Goal: Transaction & Acquisition: Purchase product/service

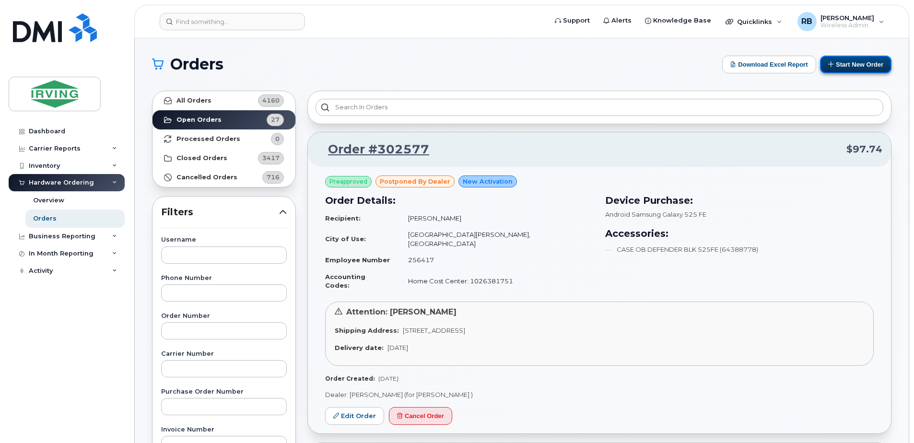
click at [852, 67] on button "Start New Order" at bounding box center [855, 65] width 71 height 18
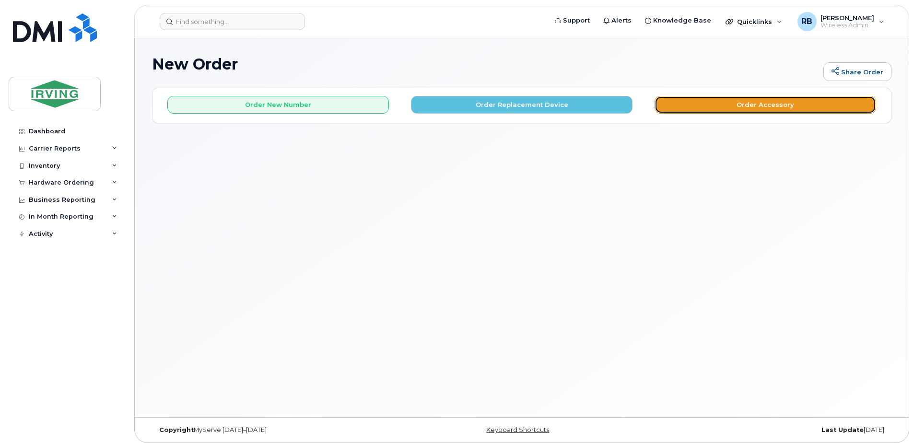
click at [710, 105] on button "Order Accessory" at bounding box center [766, 105] width 222 height 18
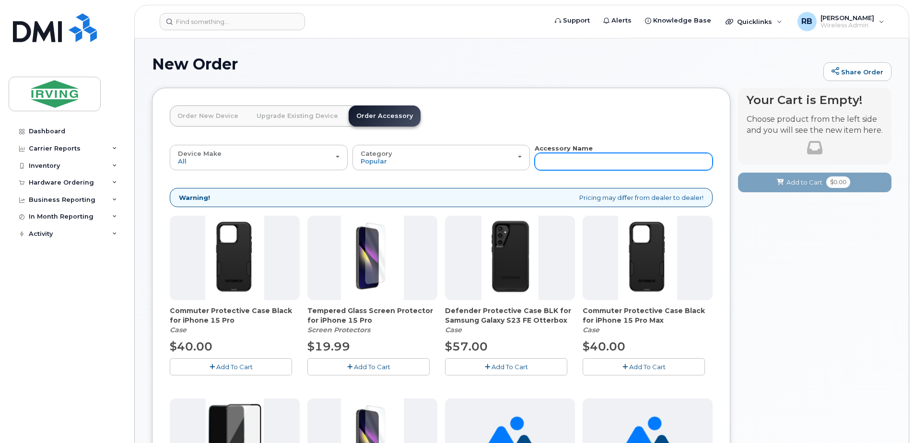
click at [553, 163] on input "text" at bounding box center [624, 161] width 178 height 17
paste input "64389841"
type input "64389841"
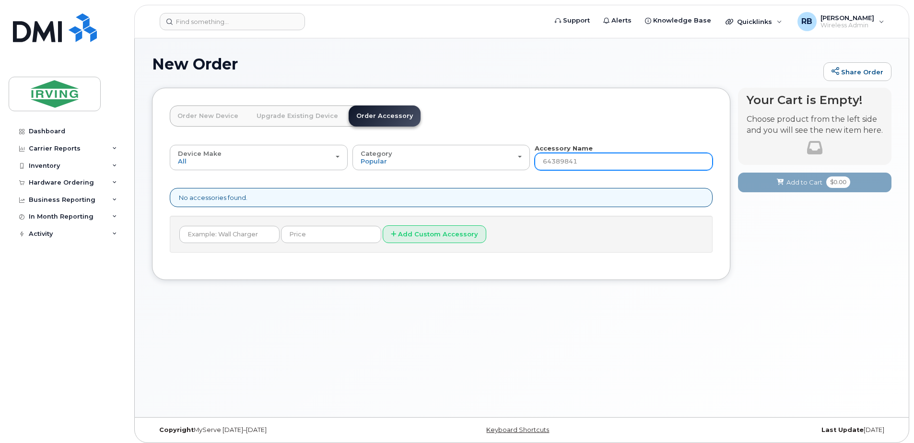
click at [572, 160] on input "64389841" at bounding box center [624, 161] width 178 height 17
paste input "5256"
type input "64385256"
click at [227, 117] on link "Order New Device" at bounding box center [208, 116] width 76 height 21
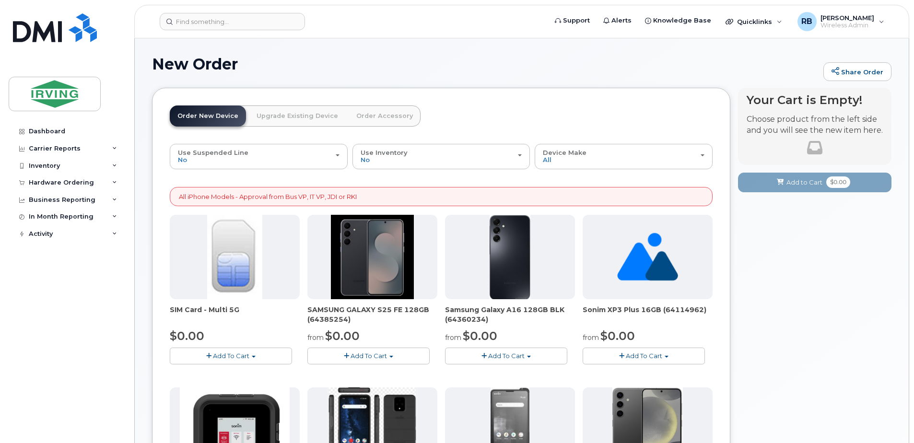
click at [346, 357] on span "button" at bounding box center [346, 356] width 5 height 6
click at [357, 375] on link "$0.00 - 3 year term – Voice & Data(128gb)" at bounding box center [386, 374] width 152 height 12
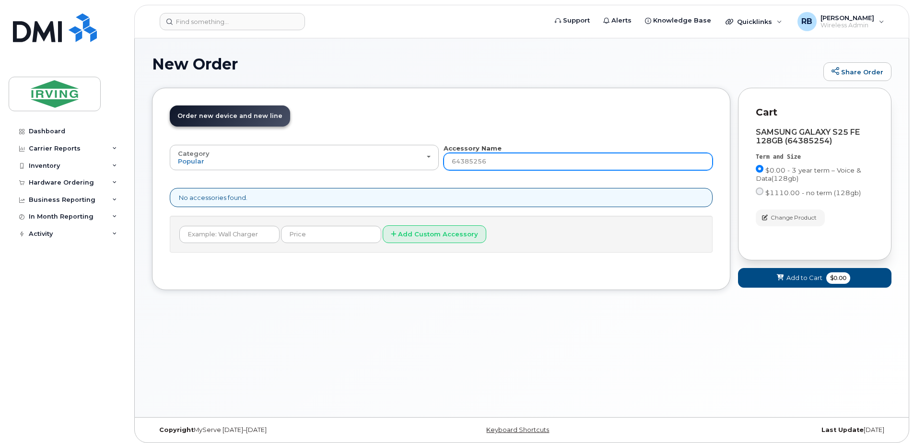
click at [493, 159] on input "64385256" at bounding box center [578, 161] width 269 height 17
type input "6"
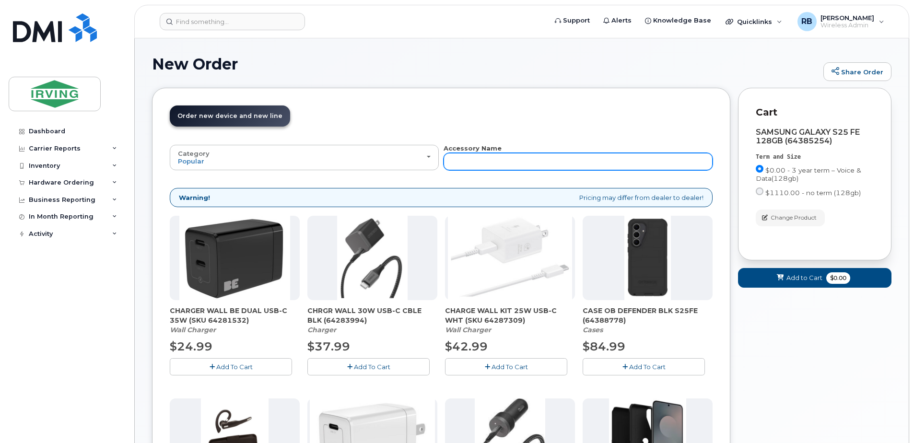
click at [482, 161] on input "text" at bounding box center [578, 161] width 269 height 17
type input "s"
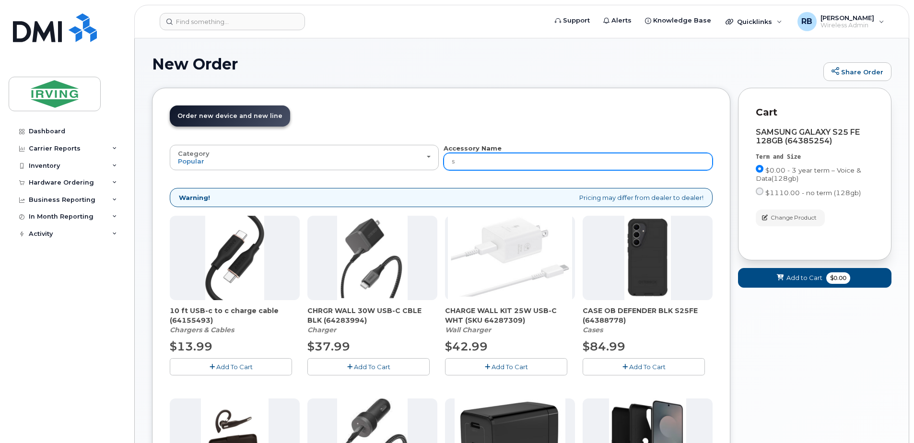
click at [482, 161] on input "s" at bounding box center [578, 161] width 269 height 17
type input "s2"
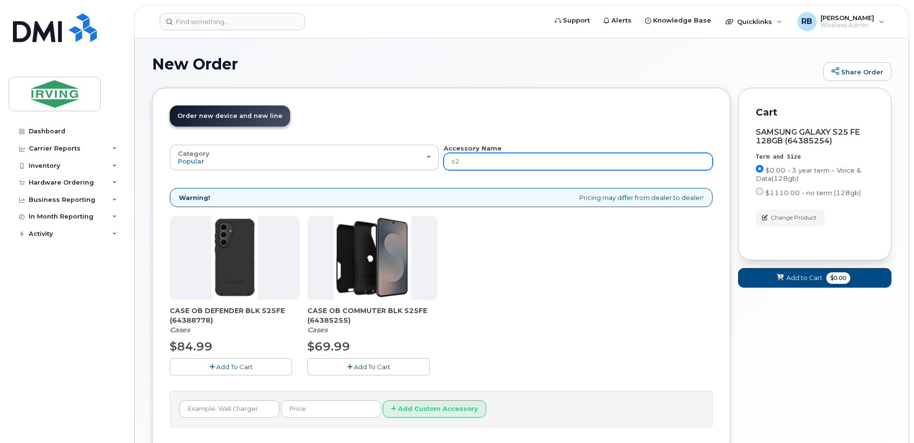
click at [482, 161] on input "s2" at bounding box center [578, 161] width 269 height 17
type input "s"
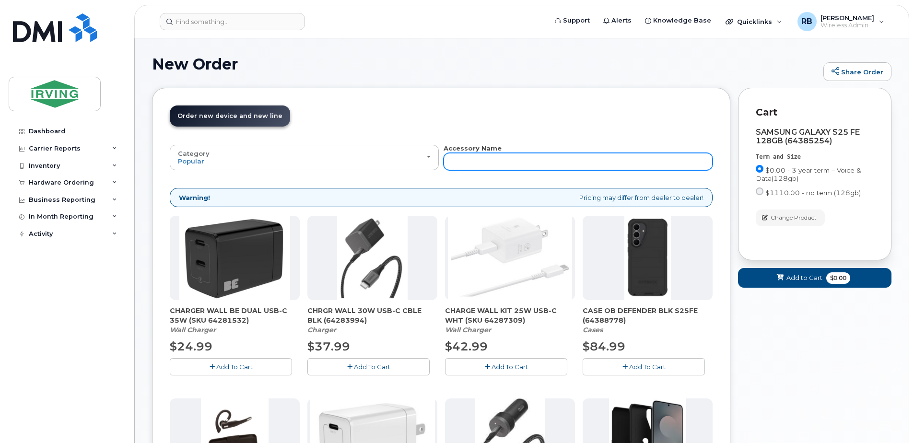
click at [477, 159] on input "text" at bounding box center [578, 161] width 269 height 17
type input "S"
click at [477, 159] on input "S" at bounding box center [578, 161] width 269 height 17
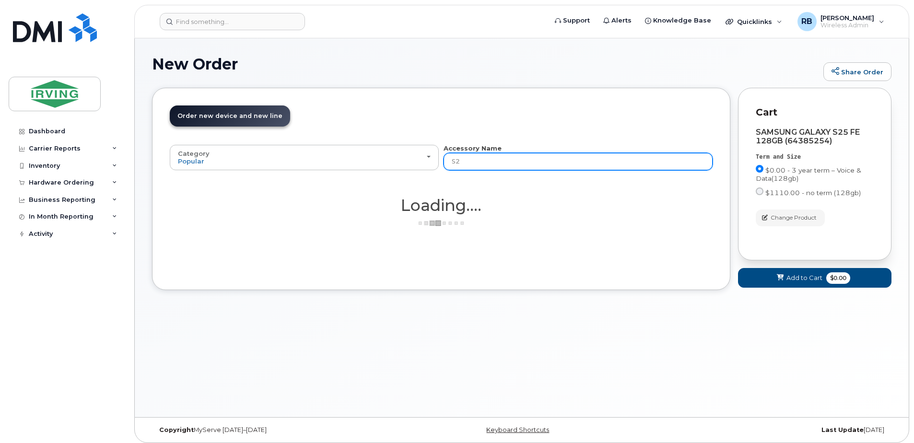
type input "S25"
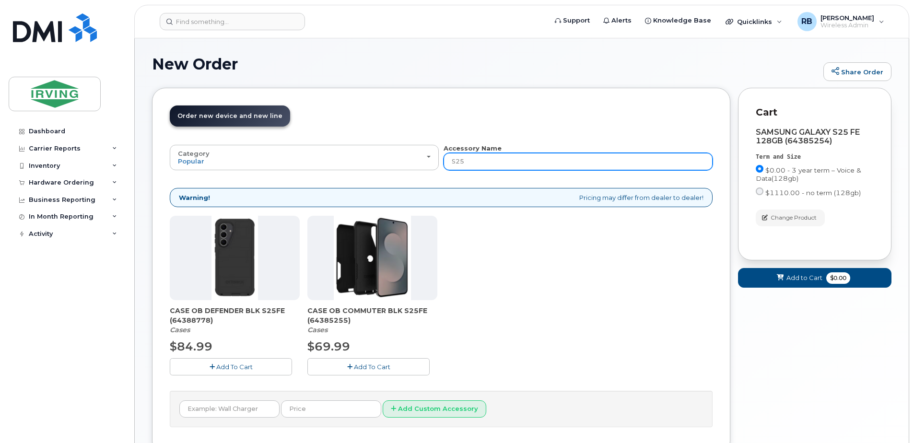
click at [477, 159] on input "S25" at bounding box center [578, 161] width 269 height 17
type input "S25 FE"
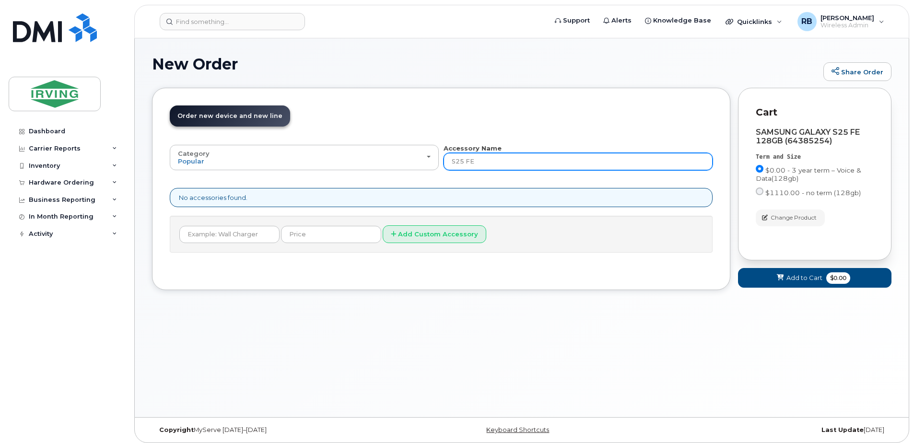
click at [477, 159] on input "S25 FE" at bounding box center [578, 161] width 269 height 17
type input "S"
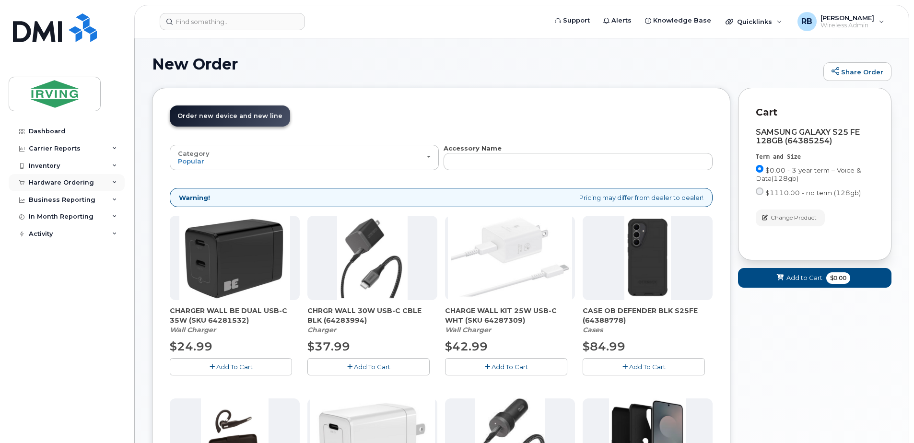
click at [74, 184] on div "Hardware Ordering" at bounding box center [61, 183] width 65 height 8
click at [47, 219] on div "Orders" at bounding box center [44, 218] width 23 height 9
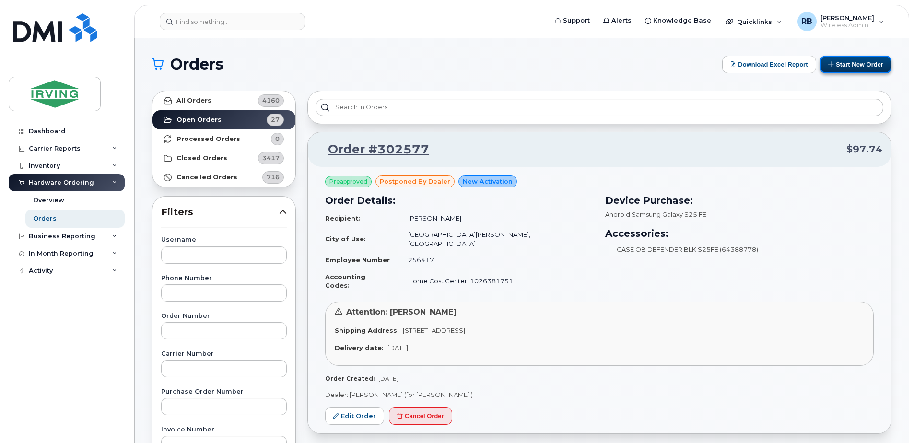
click at [846, 68] on button "Start New Order" at bounding box center [855, 65] width 71 height 18
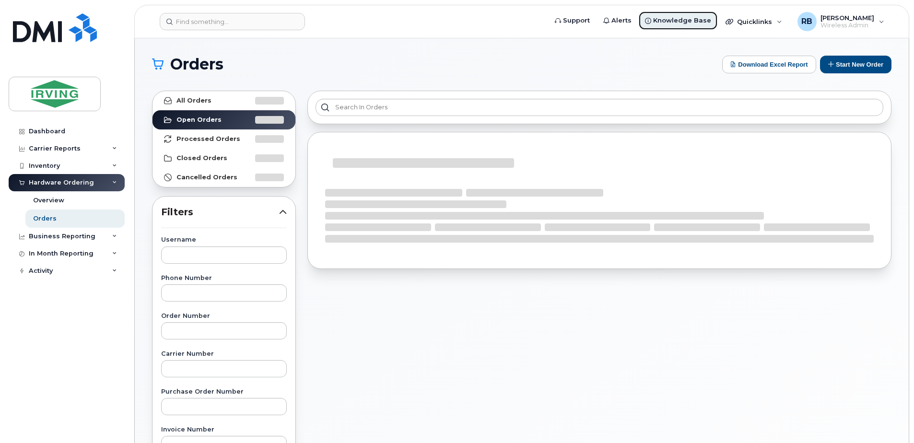
click at [701, 18] on span "Knowledge Base" at bounding box center [682, 21] width 58 height 10
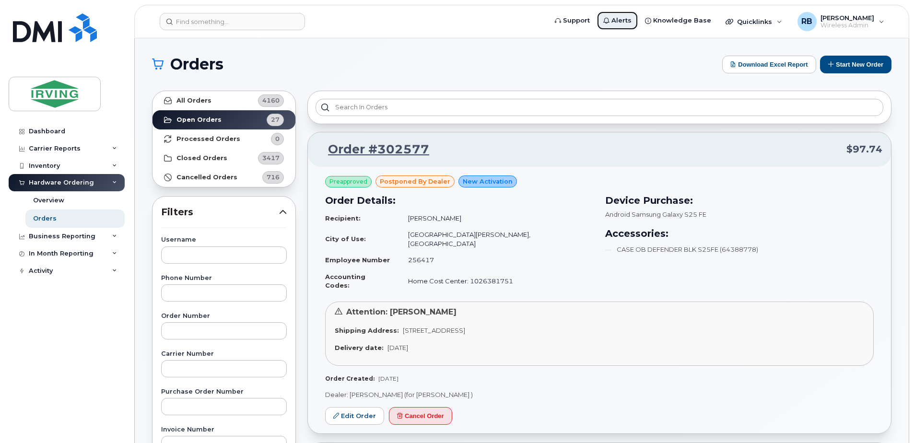
click at [625, 27] on link "Alerts" at bounding box center [618, 20] width 42 height 19
click at [785, 20] on div "Quicklinks" at bounding box center [754, 21] width 70 height 19
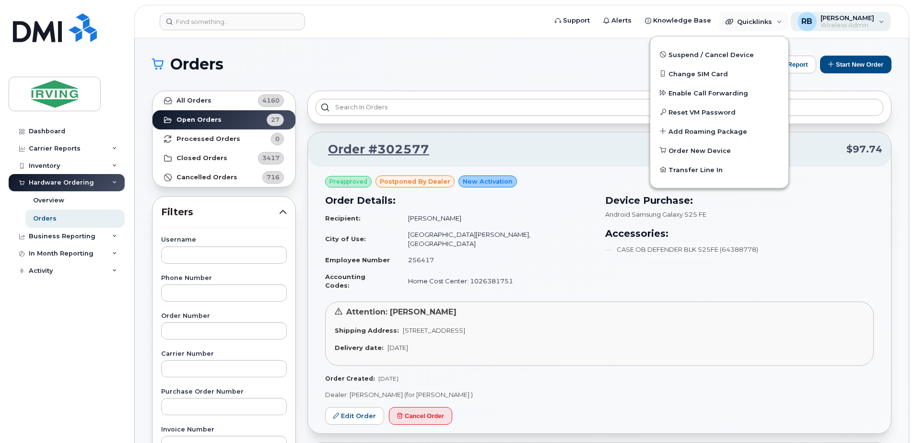
click at [809, 21] on span "RB" at bounding box center [806, 22] width 11 height 12
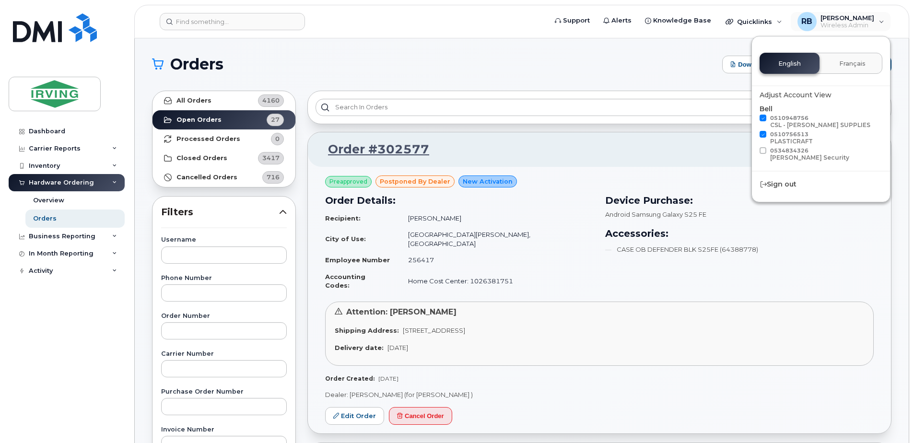
click at [631, 60] on h1 "Orders" at bounding box center [434, 64] width 565 height 15
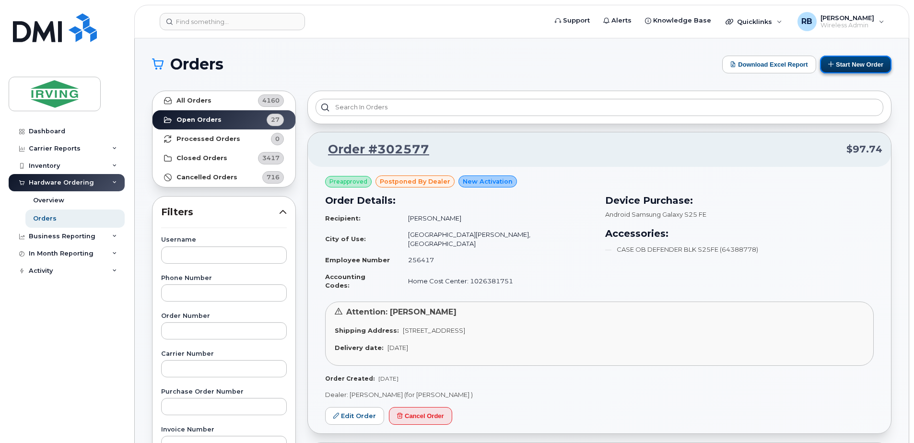
click at [862, 64] on button "Start New Order" at bounding box center [855, 65] width 71 height 18
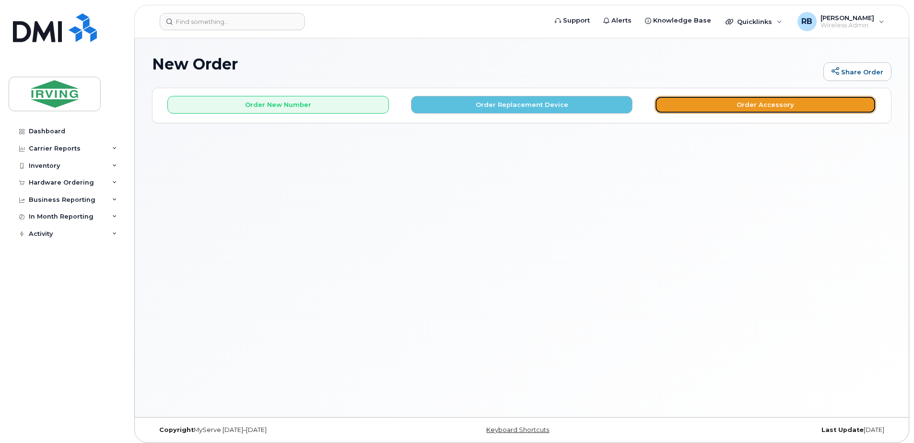
click at [664, 104] on button "Order Accessory" at bounding box center [766, 105] width 222 height 18
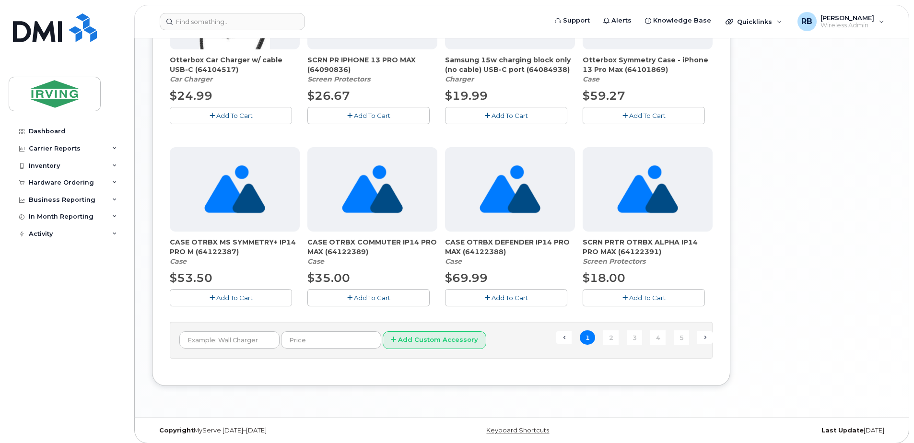
scroll to position [621, 0]
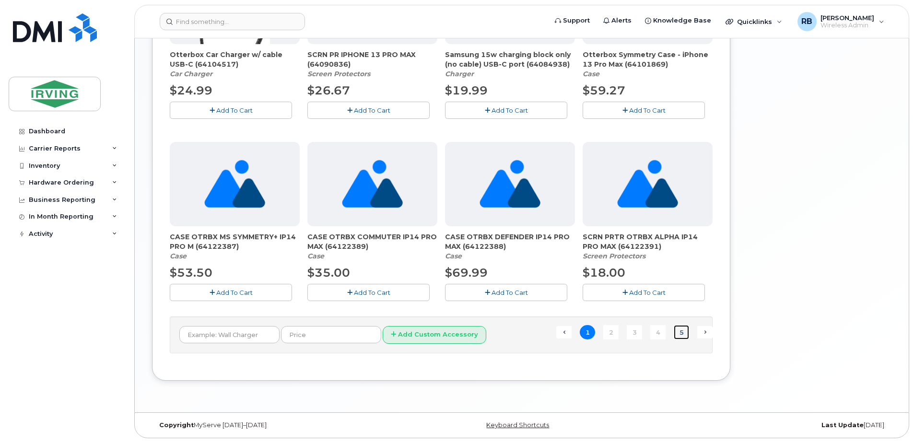
click at [683, 333] on link "5" at bounding box center [681, 332] width 15 height 15
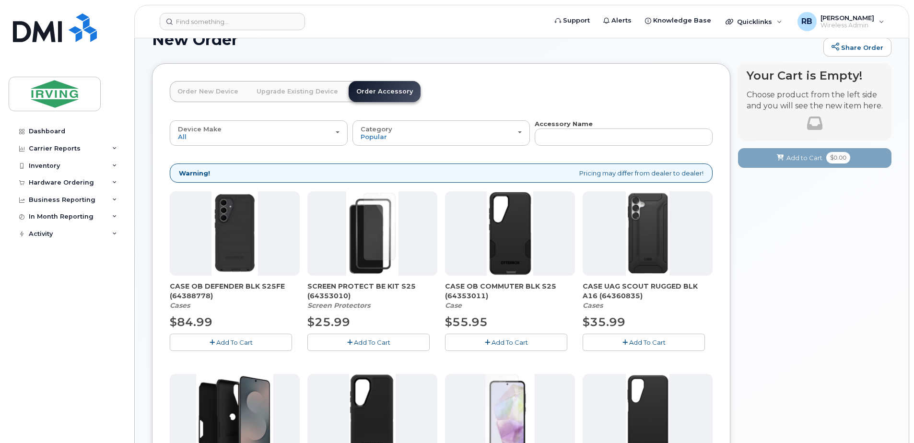
scroll to position [0, 0]
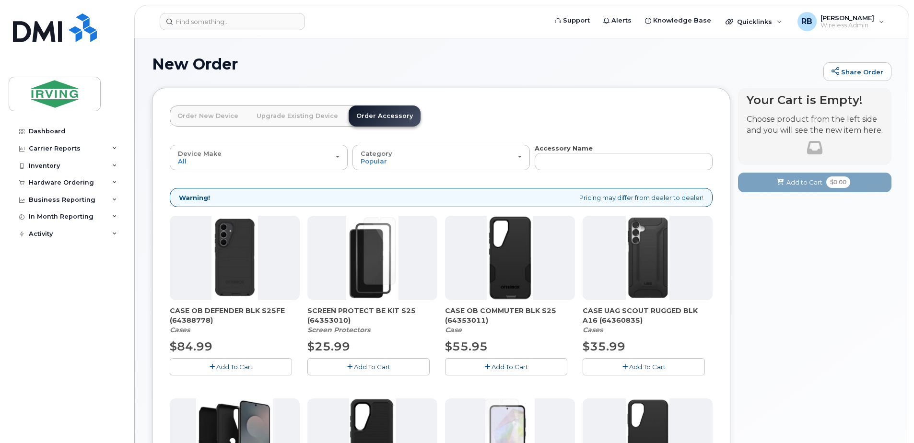
click at [557, 165] on input "text" at bounding box center [624, 161] width 178 height 17
paste input "64389841"
type input "64389841"
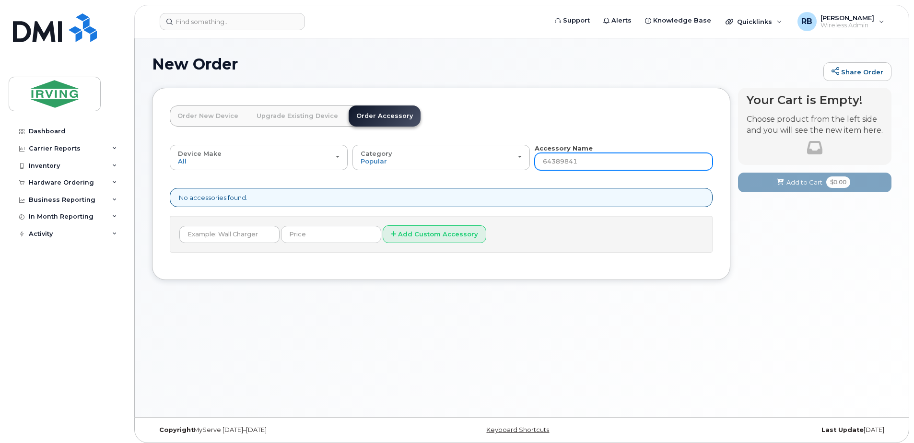
click at [588, 158] on input "64389841" at bounding box center [624, 161] width 178 height 17
type input "6"
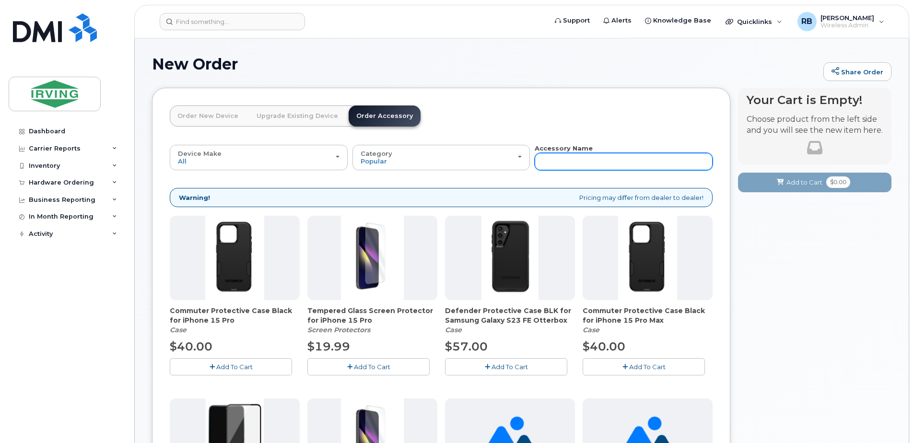
click at [588, 158] on input "text" at bounding box center [624, 161] width 178 height 17
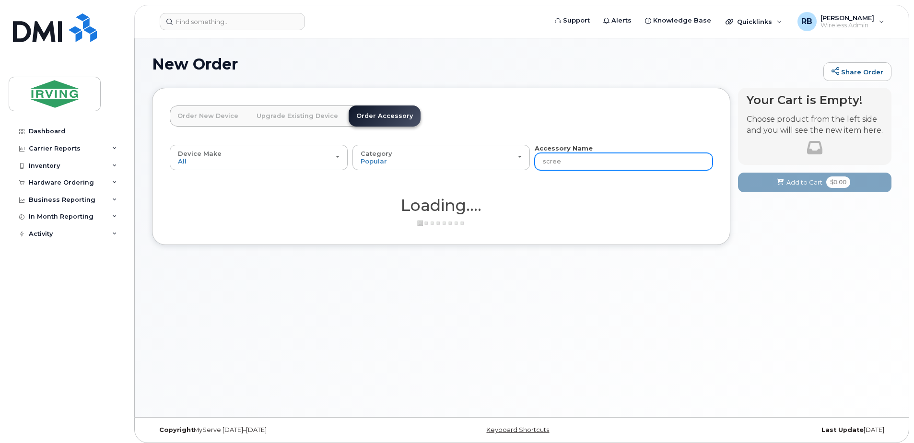
type input "screen"
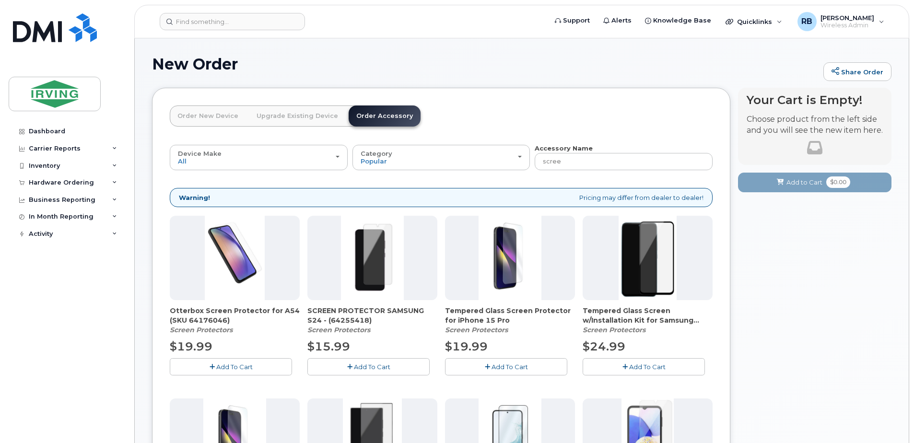
type input "screen"
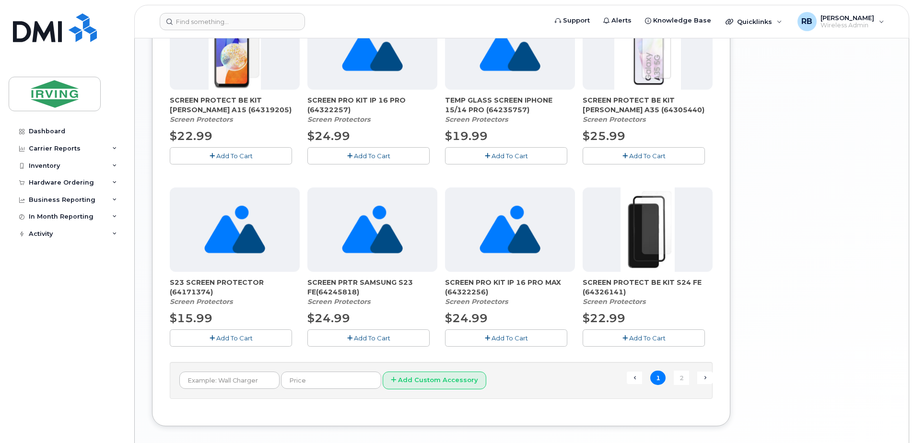
scroll to position [621, 0]
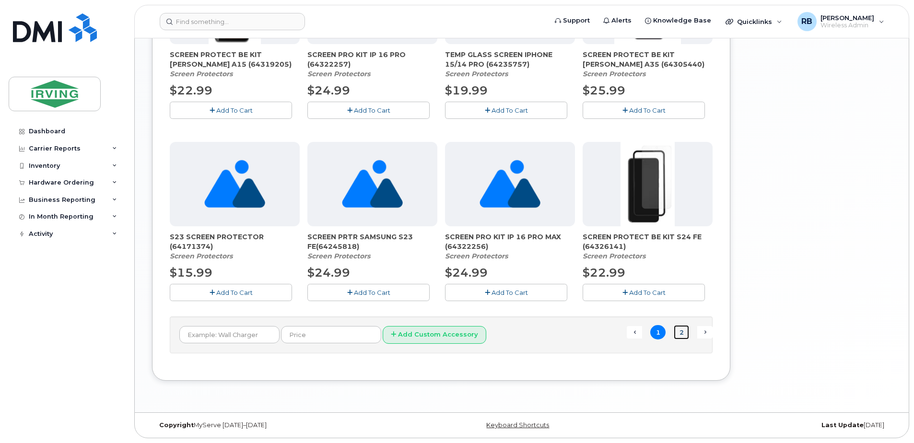
click at [678, 331] on link "2" at bounding box center [681, 332] width 15 height 15
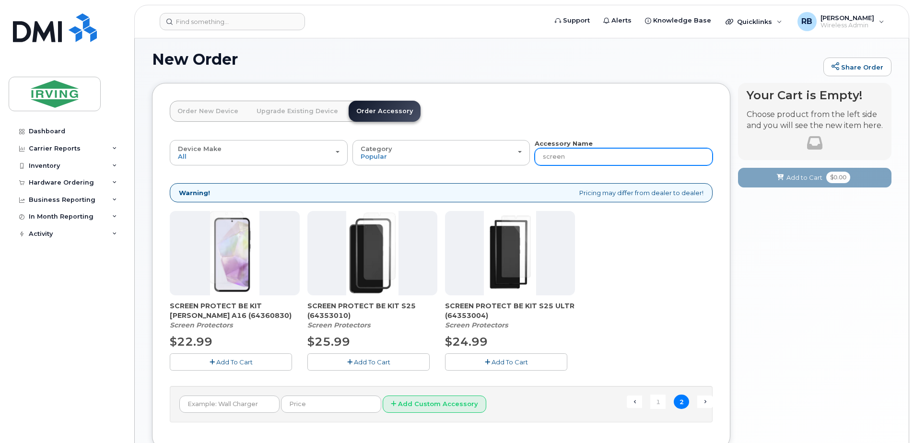
click at [579, 153] on input "screen" at bounding box center [624, 156] width 178 height 17
type input "s"
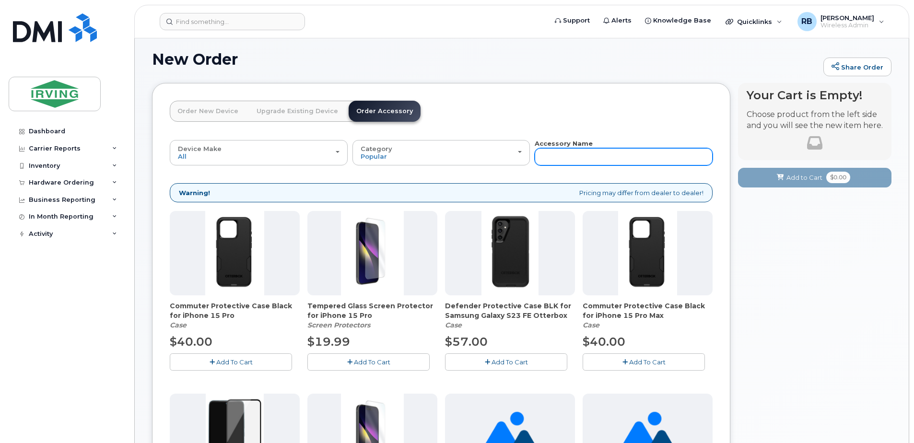
click at [575, 155] on input "text" at bounding box center [624, 156] width 178 height 17
type input "pr"
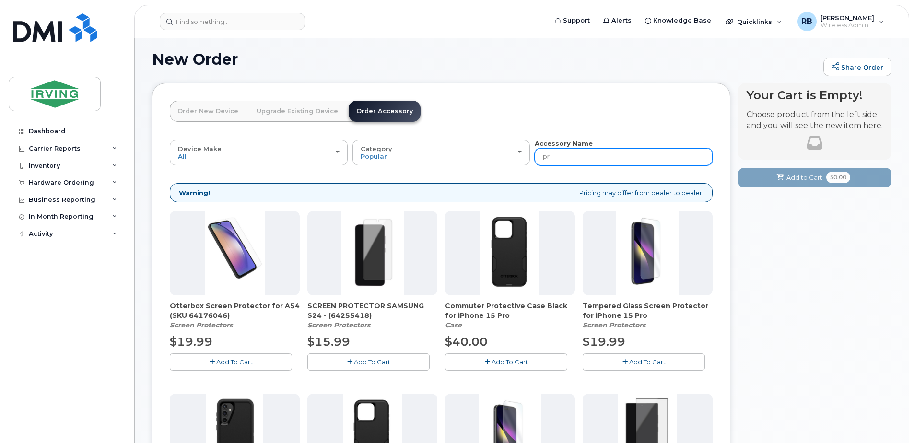
click at [575, 155] on input "pr" at bounding box center [624, 156] width 178 height 17
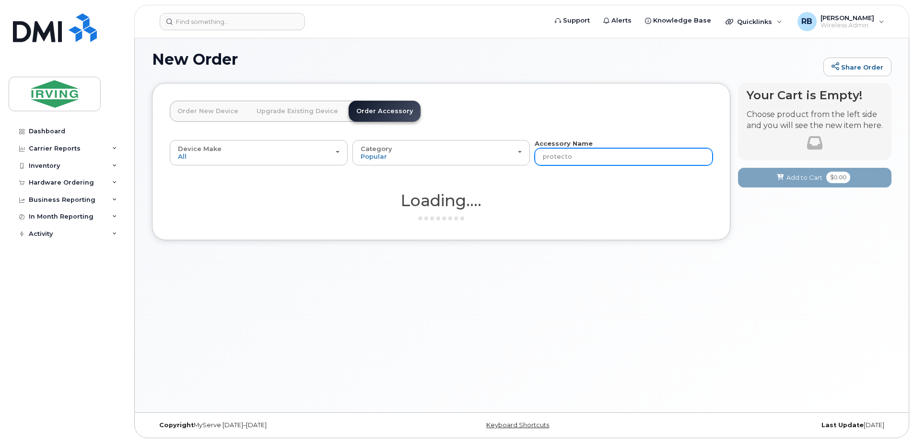
type input "protector"
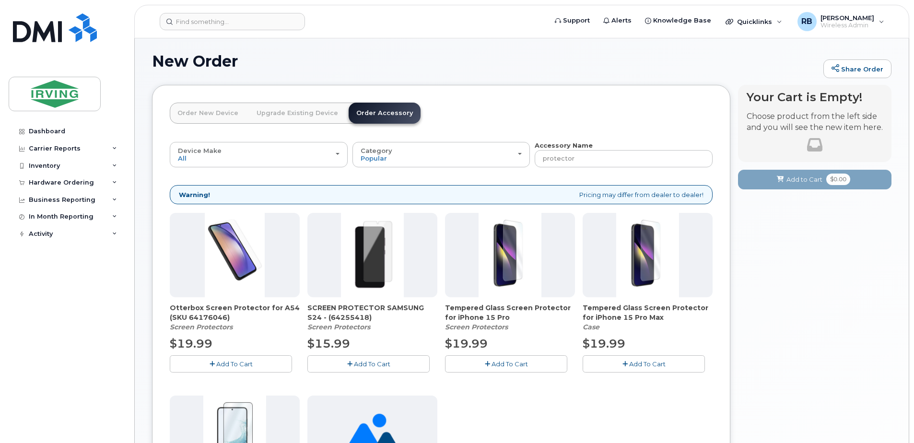
scroll to position [0, 0]
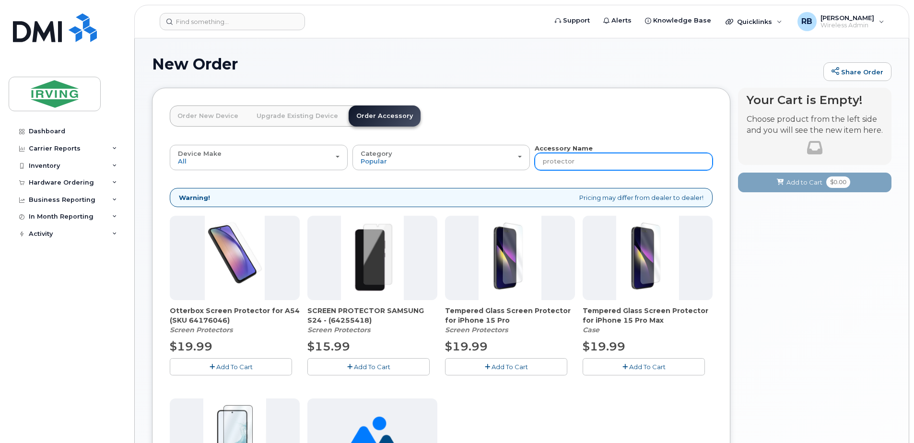
click at [589, 157] on input "protector" at bounding box center [624, 161] width 178 height 17
type input "p"
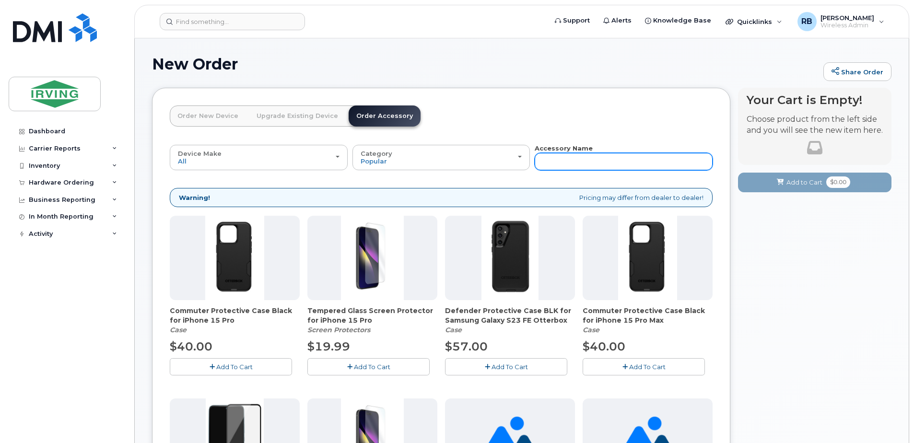
click at [586, 160] on input "text" at bounding box center [624, 161] width 178 height 17
type input "s"
click at [591, 164] on input "s" at bounding box center [624, 161] width 178 height 17
type input "s 25"
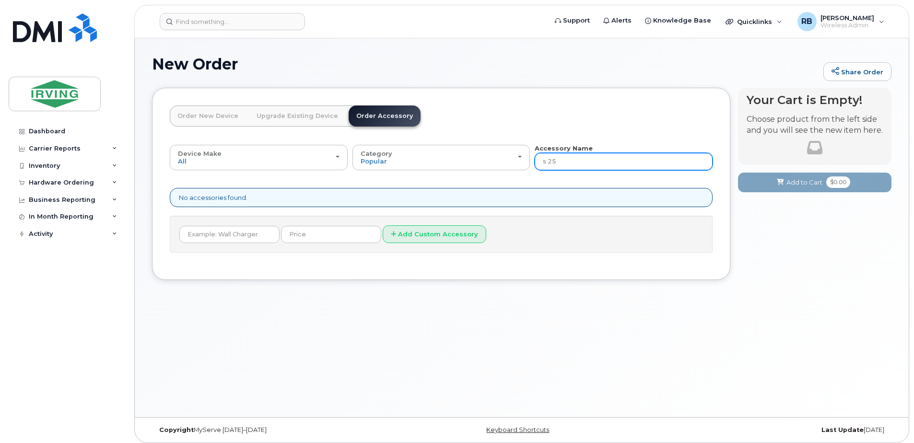
click at [591, 164] on input "s 25" at bounding box center [624, 161] width 178 height 17
type input "s"
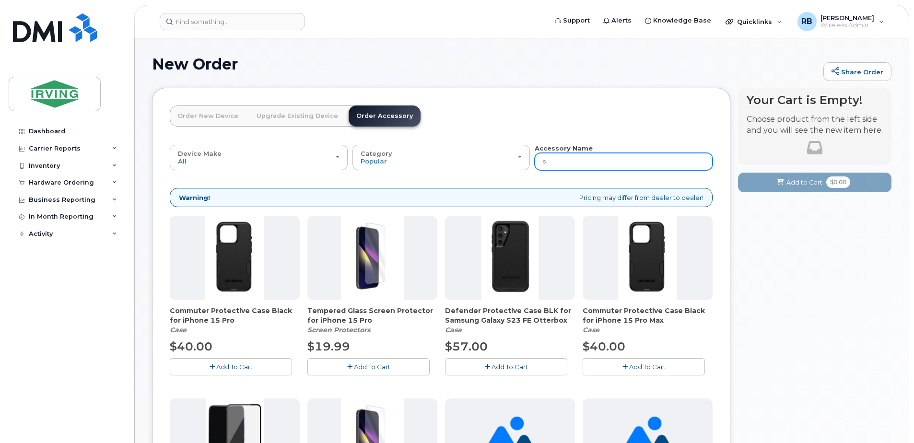
click at [588, 163] on input "s" at bounding box center [624, 161] width 178 height 17
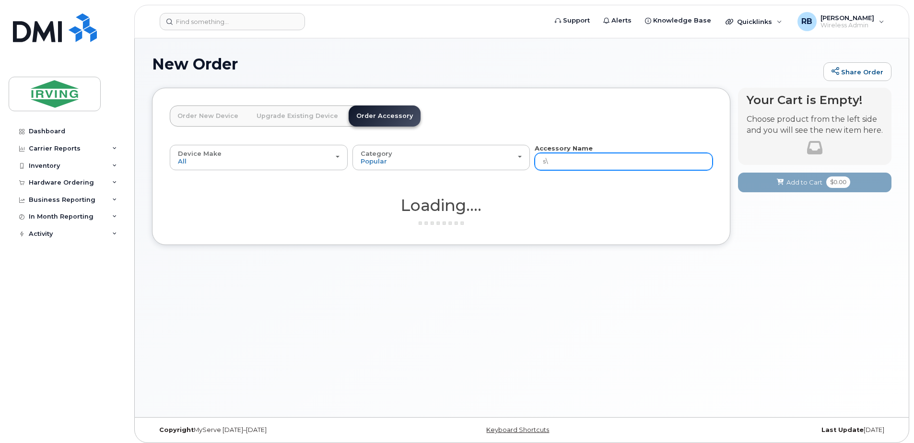
type input "s"
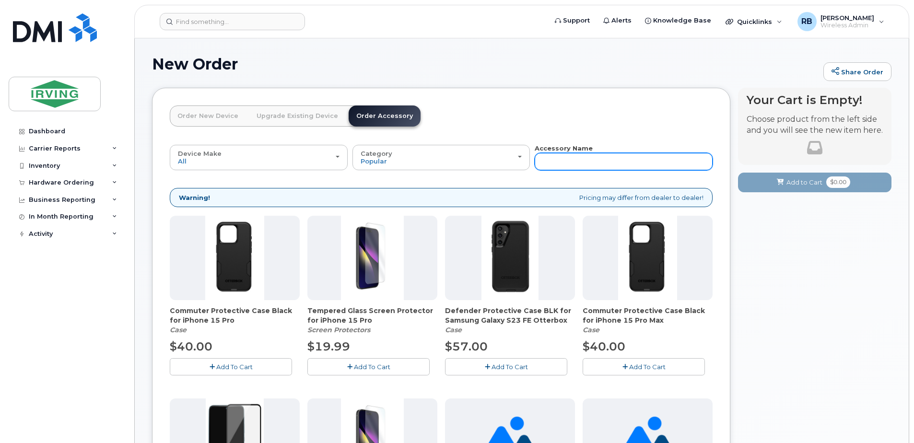
click at [588, 163] on input "text" at bounding box center [624, 161] width 178 height 17
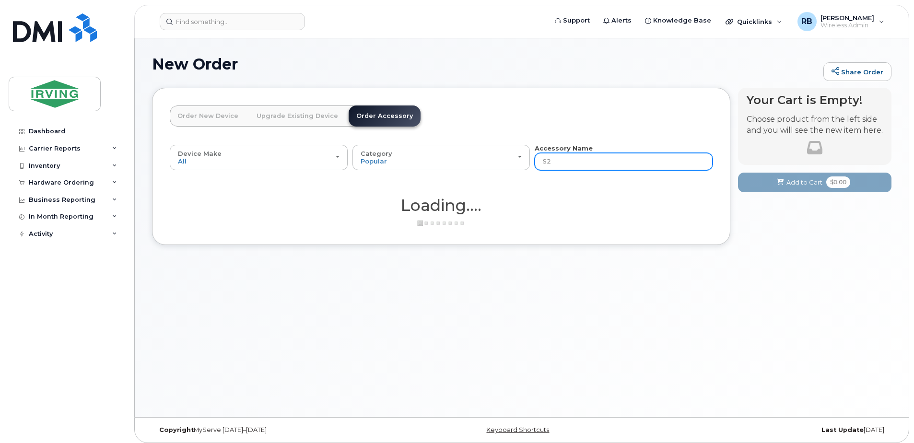
type input "S25"
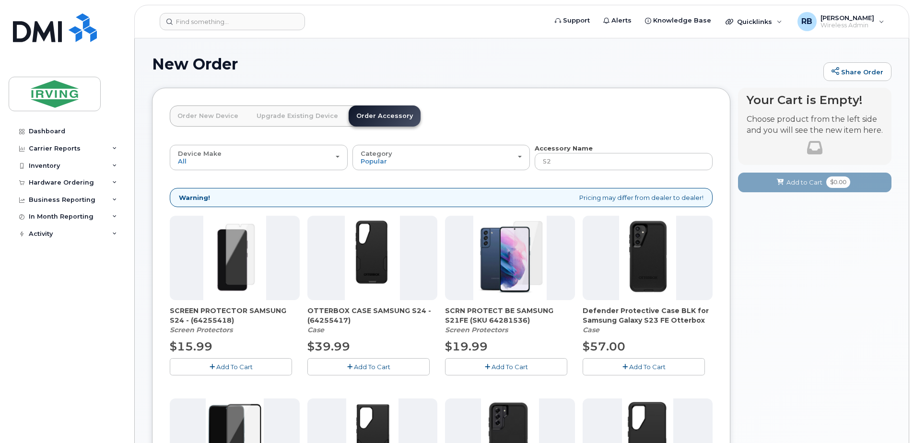
type input "S25"
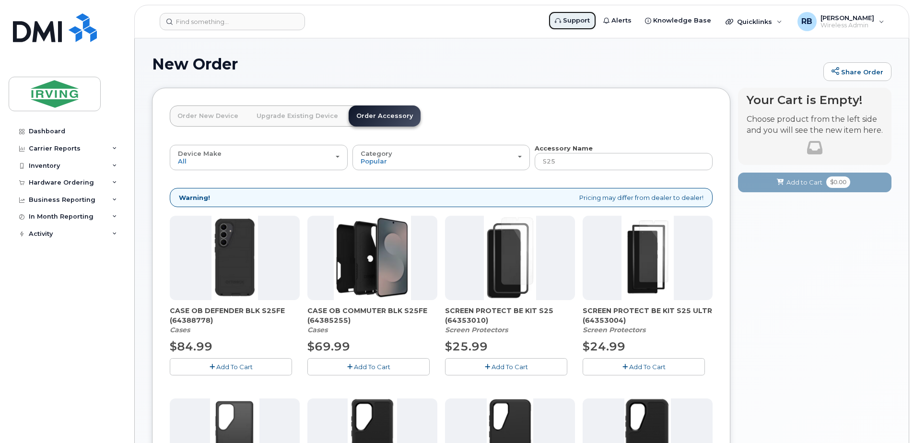
click at [561, 23] on icon at bounding box center [558, 21] width 6 height 6
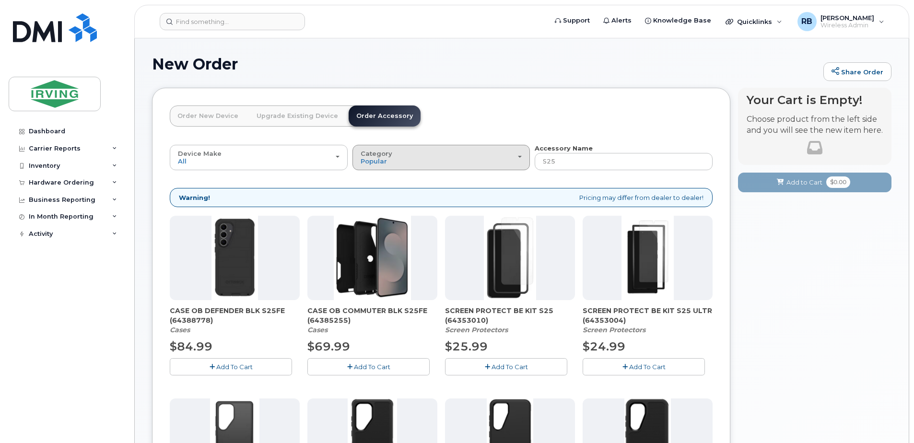
click at [517, 161] on div "Category Popular" at bounding box center [442, 157] width 162 height 15
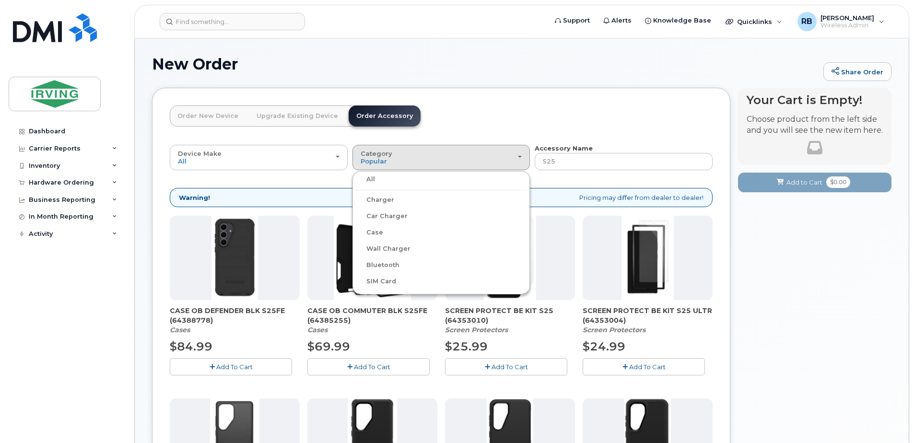
click at [574, 112] on header "Order New Device Upgrade Existing Device Order Accessory Order new device and n…" at bounding box center [441, 125] width 543 height 38
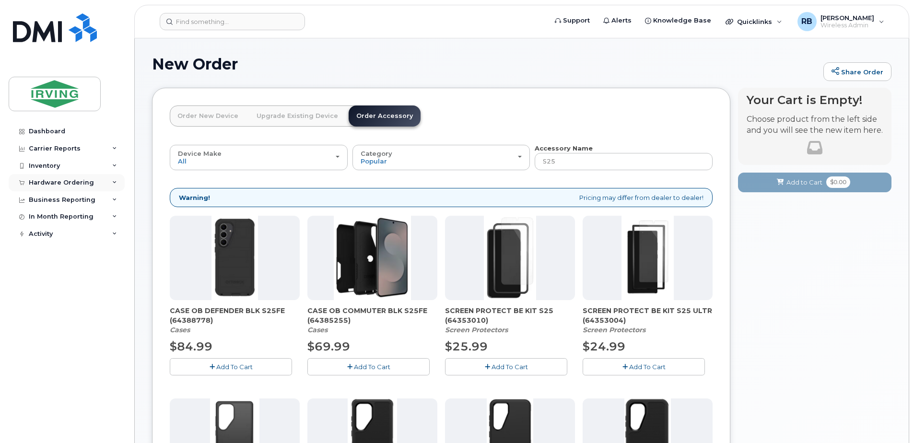
click at [58, 184] on div "Hardware Ordering" at bounding box center [61, 183] width 65 height 8
click at [46, 217] on div "Orders" at bounding box center [44, 218] width 23 height 9
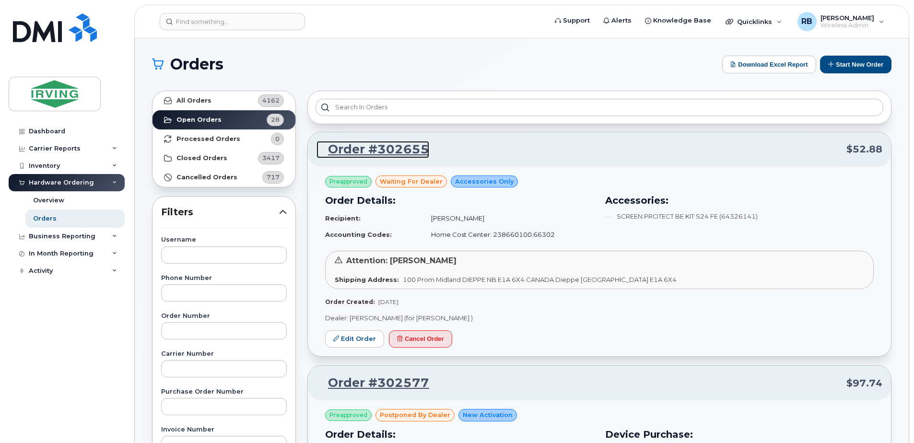
click at [382, 150] on link "Order #302655" at bounding box center [373, 149] width 113 height 17
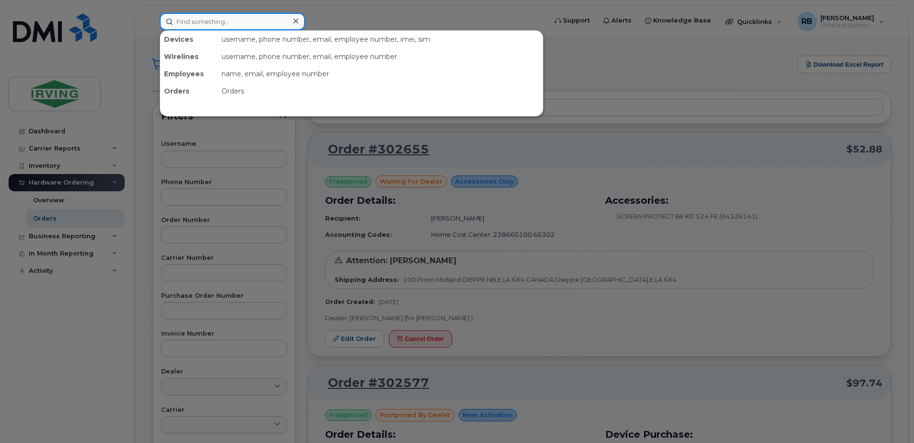
click at [211, 23] on input at bounding box center [232, 21] width 145 height 17
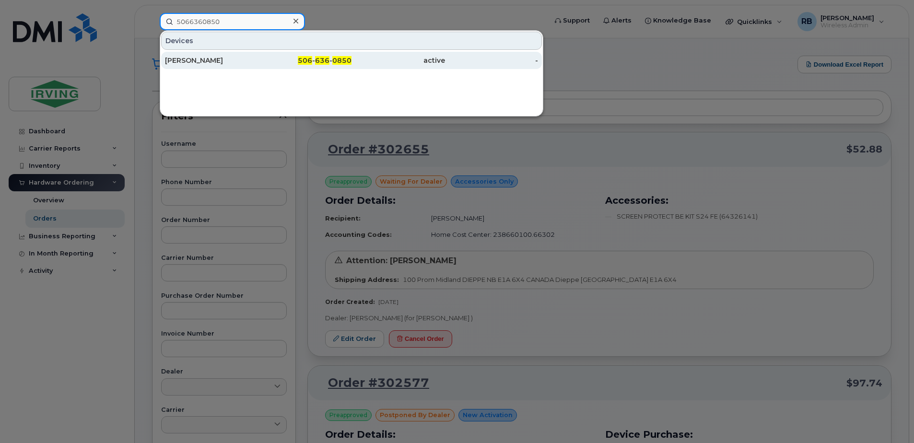
type input "5066360850"
click at [188, 57] on div "[PERSON_NAME]" at bounding box center [212, 61] width 94 height 10
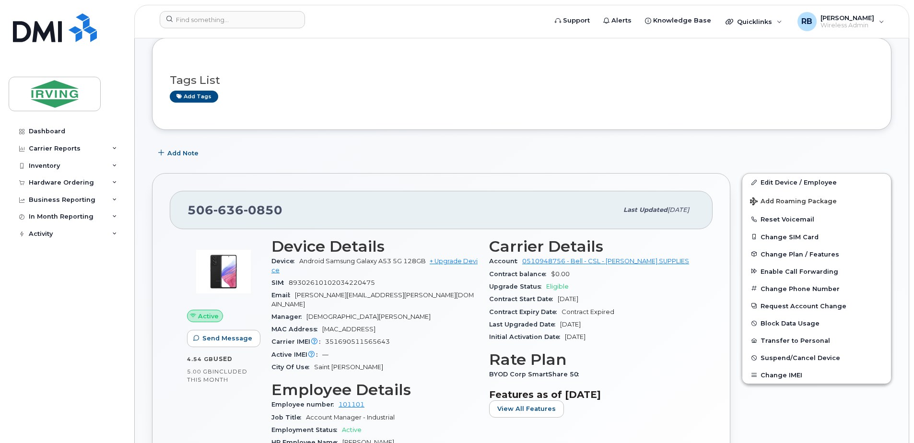
scroll to position [128, 0]
click at [788, 21] on div "Quicklinks" at bounding box center [754, 21] width 70 height 19
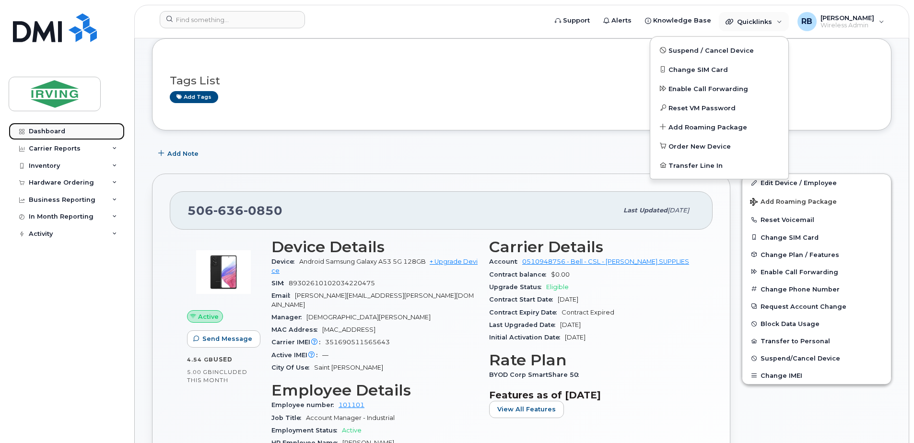
click at [50, 131] on div "Dashboard" at bounding box center [47, 132] width 36 height 8
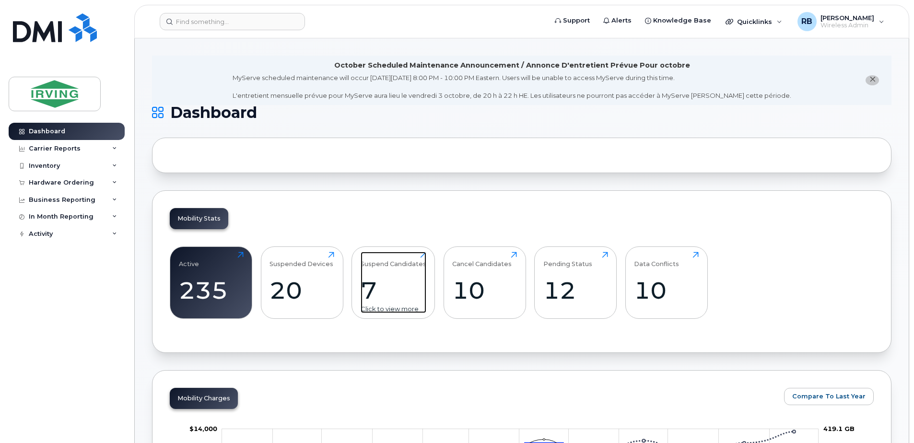
click at [379, 292] on div "7" at bounding box center [394, 290] width 66 height 28
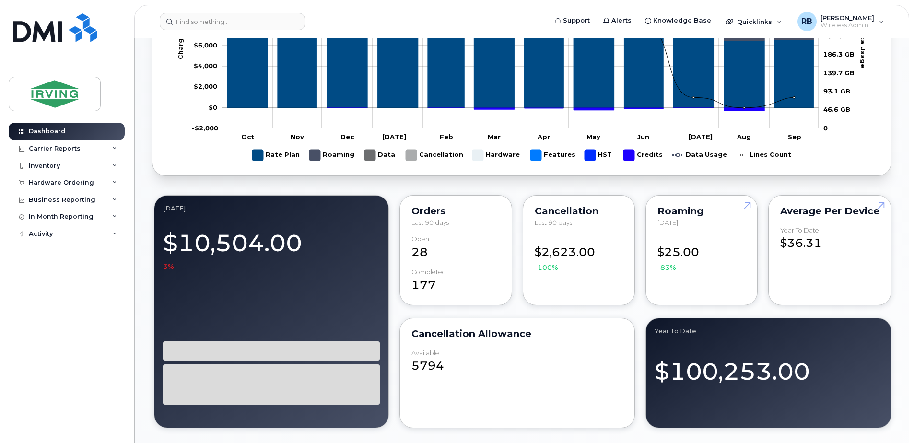
scroll to position [447, 0]
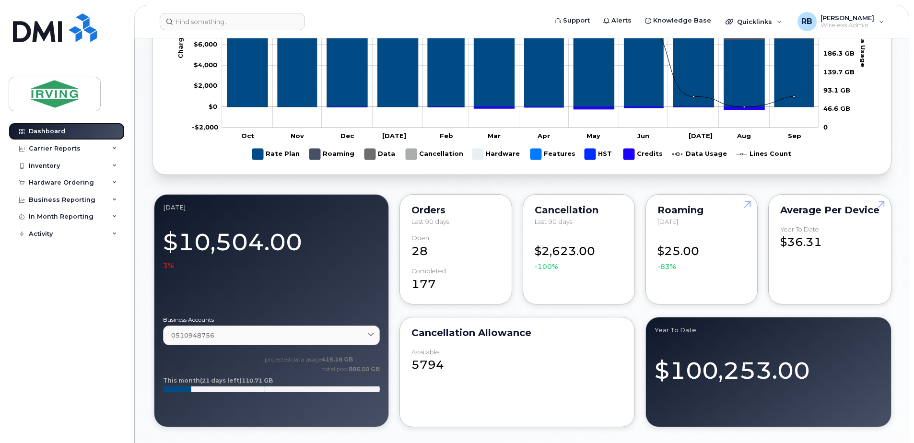
click at [55, 131] on div "Dashboard" at bounding box center [47, 132] width 36 height 8
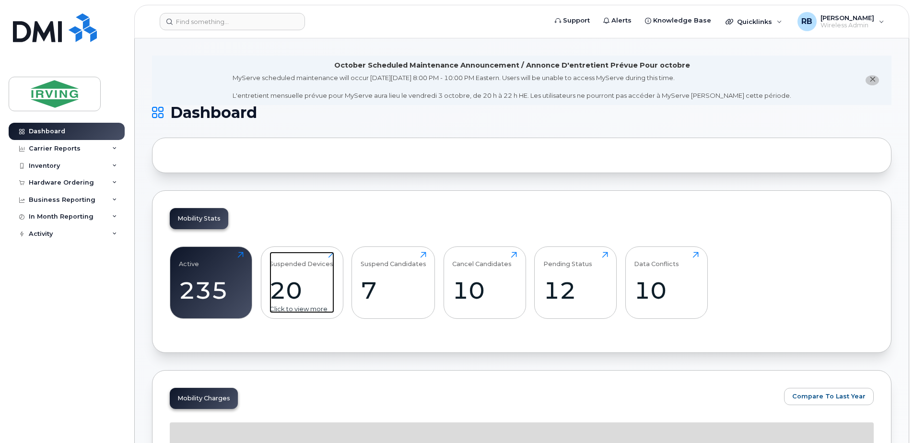
click at [313, 293] on div "20" at bounding box center [302, 290] width 65 height 28
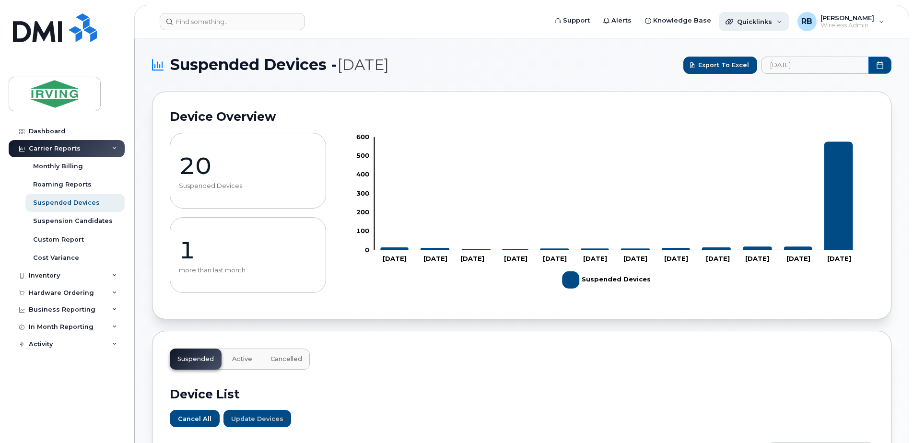
click at [782, 25] on div "Quicklinks" at bounding box center [754, 21] width 70 height 19
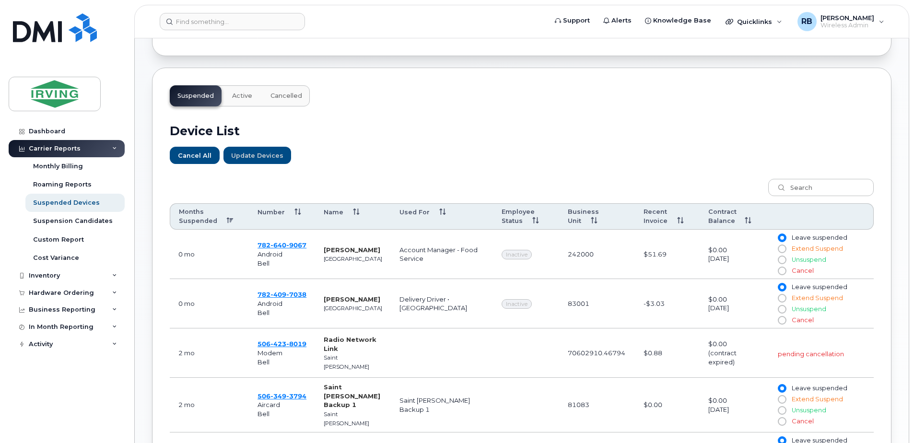
scroll to position [320, 0]
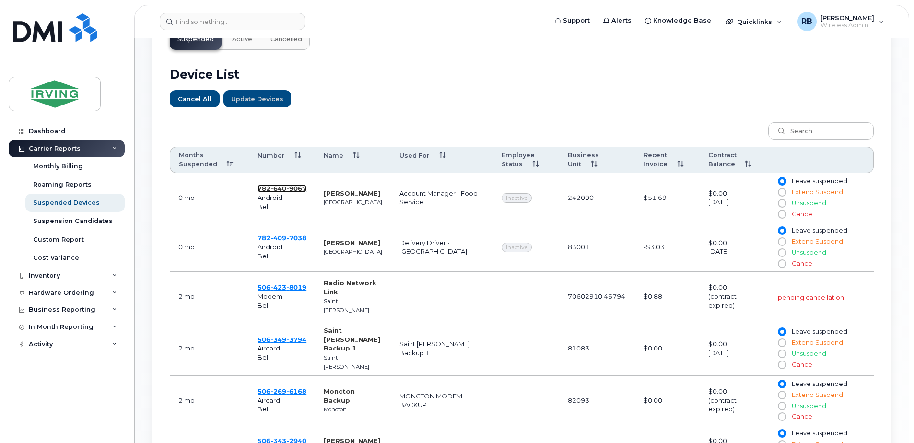
click at [288, 188] on span "9067" at bounding box center [296, 189] width 20 height 8
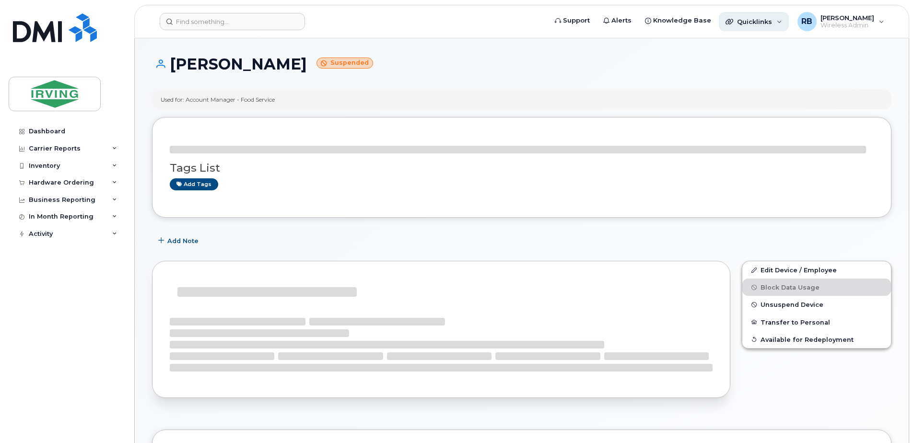
click at [758, 25] on div "Quicklinks" at bounding box center [754, 21] width 70 height 19
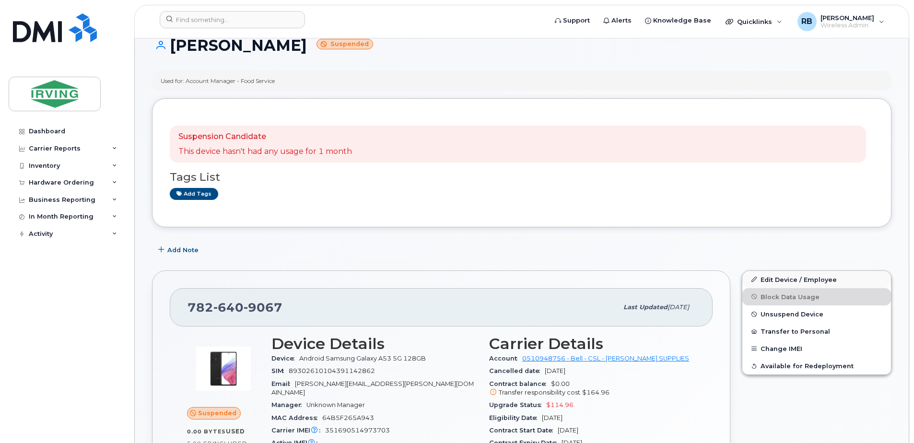
scroll to position [128, 0]
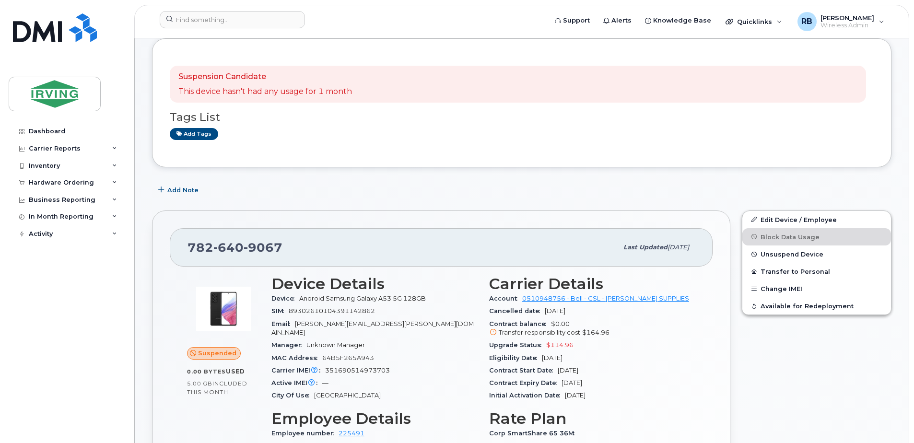
click at [737, 234] on div "Edit Device / Employee Block Data Usage Unsuspend Device Transfer to Personal C…" at bounding box center [816, 432] width 161 height 455
drag, startPoint x: 61, startPoint y: 183, endPoint x: 54, endPoint y: 195, distance: 13.7
click at [61, 183] on div "Hardware Ordering" at bounding box center [61, 183] width 65 height 8
click at [41, 220] on div "Orders" at bounding box center [44, 218] width 23 height 9
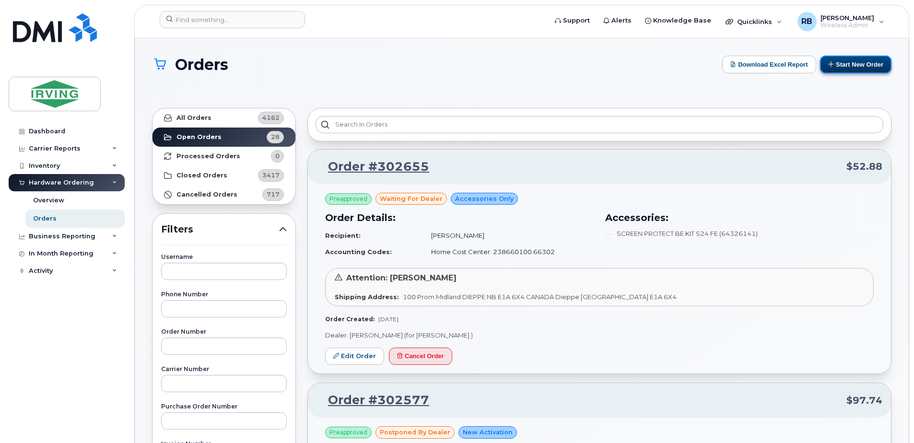
click at [836, 62] on button "Start New Order" at bounding box center [855, 65] width 71 height 18
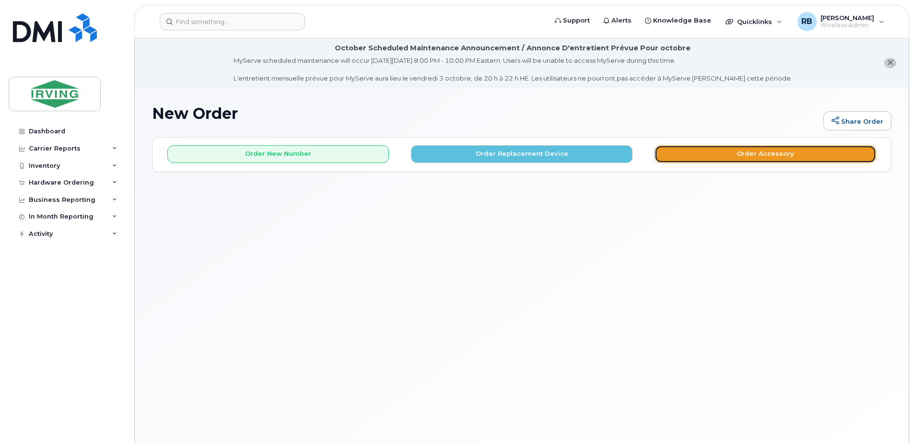
click at [679, 152] on button "Order Accessory" at bounding box center [766, 154] width 222 height 18
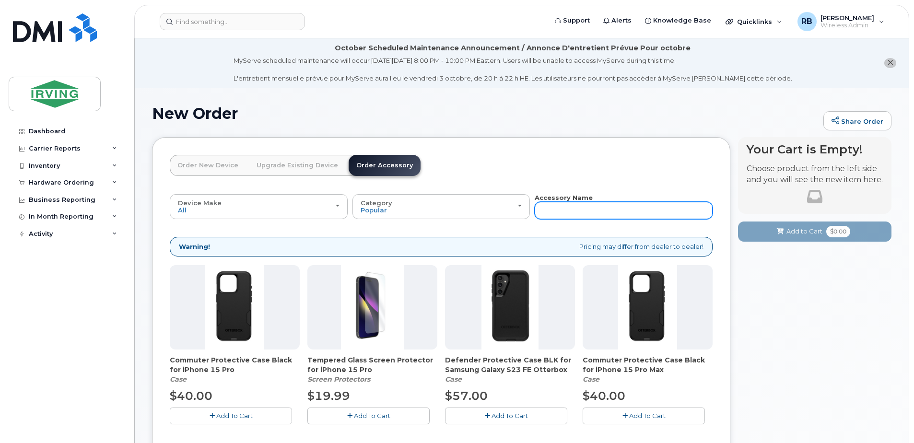
click at [619, 213] on input "text" at bounding box center [624, 210] width 178 height 17
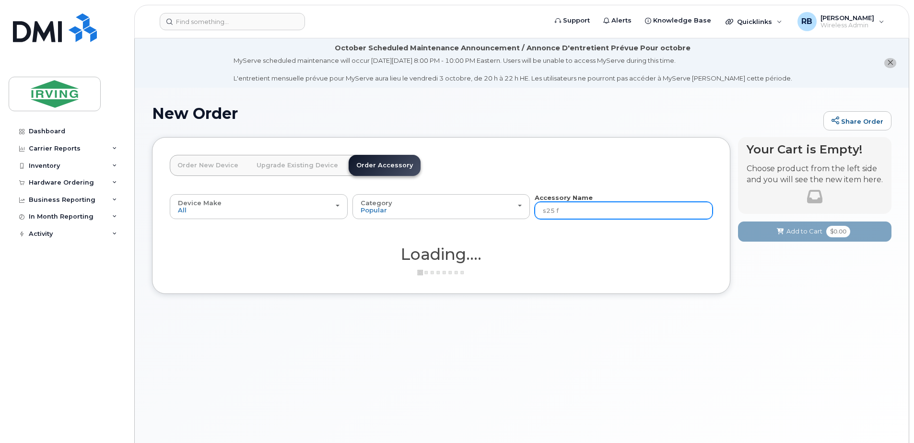
type input "s25 fe"
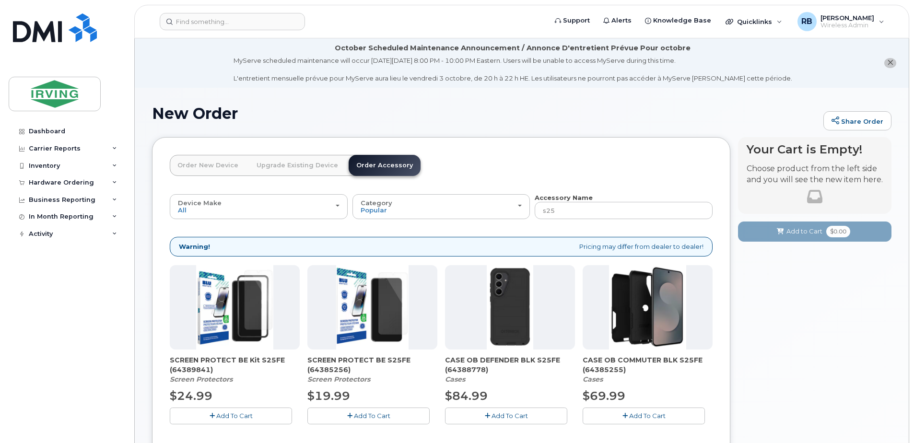
type input "s25 fe"
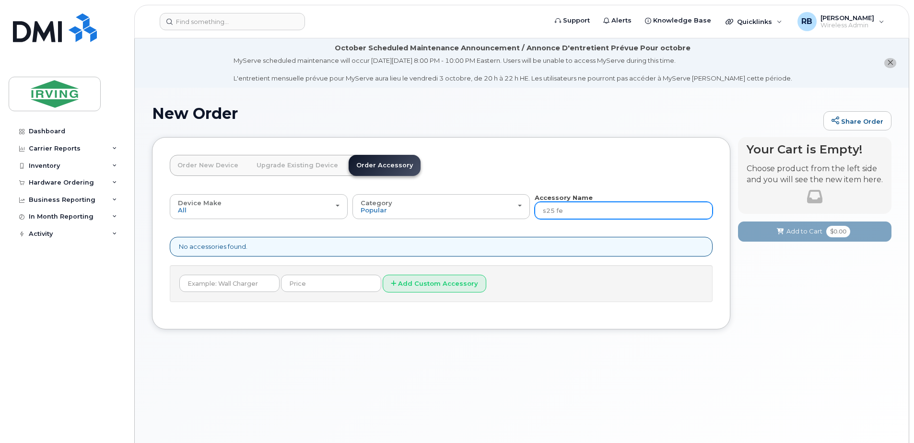
click at [611, 211] on input "s25 fe" at bounding box center [624, 210] width 178 height 17
type input "s25"
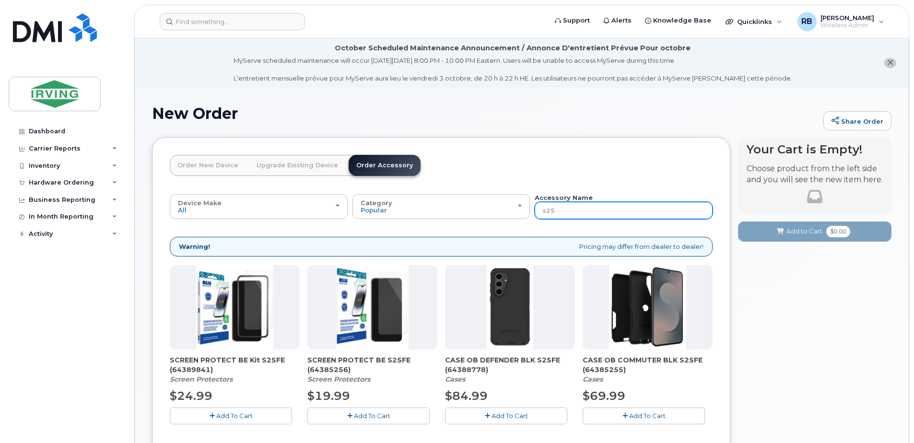
click at [610, 211] on input "s25" at bounding box center [624, 210] width 178 height 17
type input "s25fe"
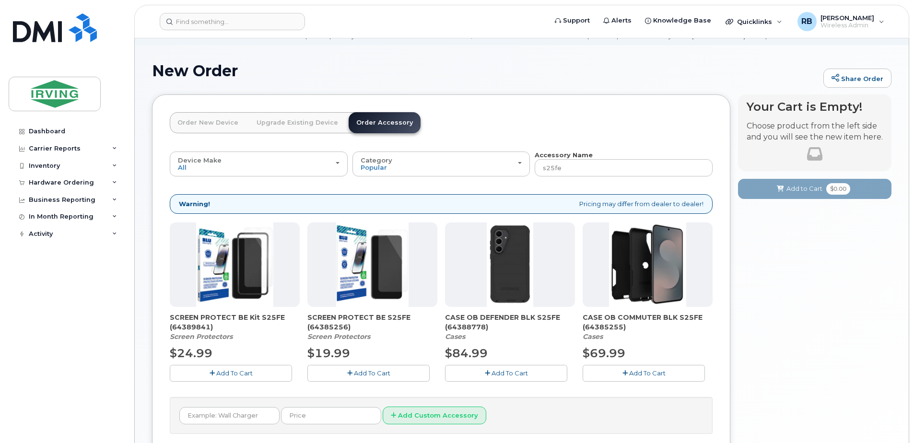
scroll to position [64, 0]
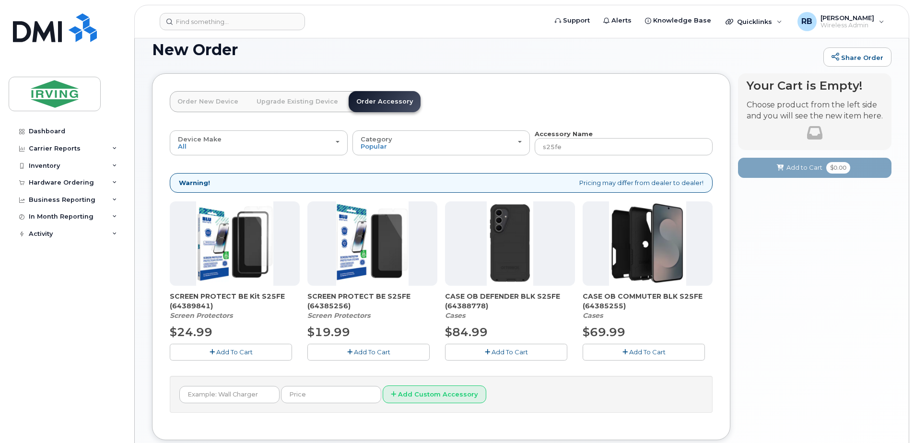
drag, startPoint x: 75, startPoint y: 187, endPoint x: 64, endPoint y: 196, distance: 15.0
click at [75, 187] on div "Hardware Ordering" at bounding box center [67, 182] width 116 height 17
click at [42, 222] on div "Orders" at bounding box center [44, 218] width 23 height 9
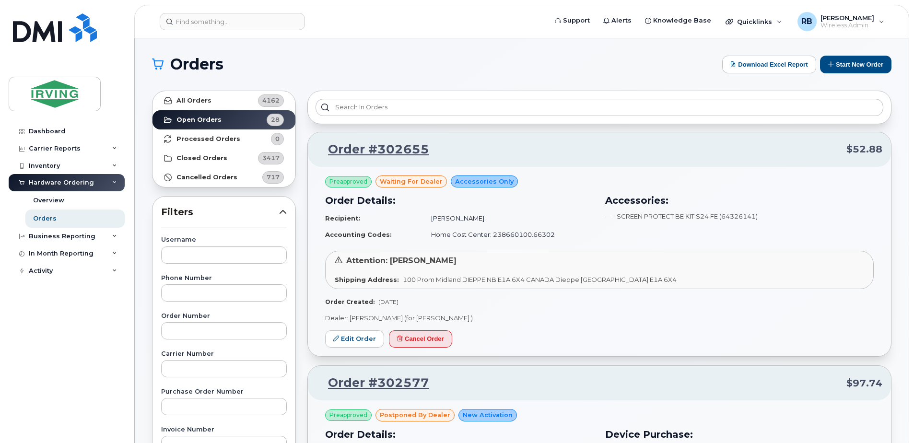
click at [73, 348] on div "Dashboard Carrier Reports Monthly Billing Roaming Reports Suspended Devices Sus…" at bounding box center [68, 276] width 118 height 306
click at [49, 220] on div "Orders" at bounding box center [44, 218] width 23 height 9
click at [358, 339] on link "Edit Order" at bounding box center [354, 339] width 59 height 18
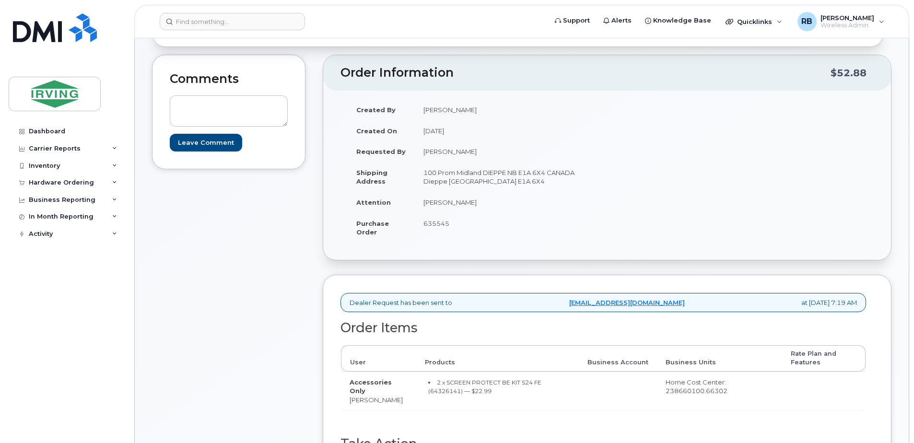
scroll to position [128, 0]
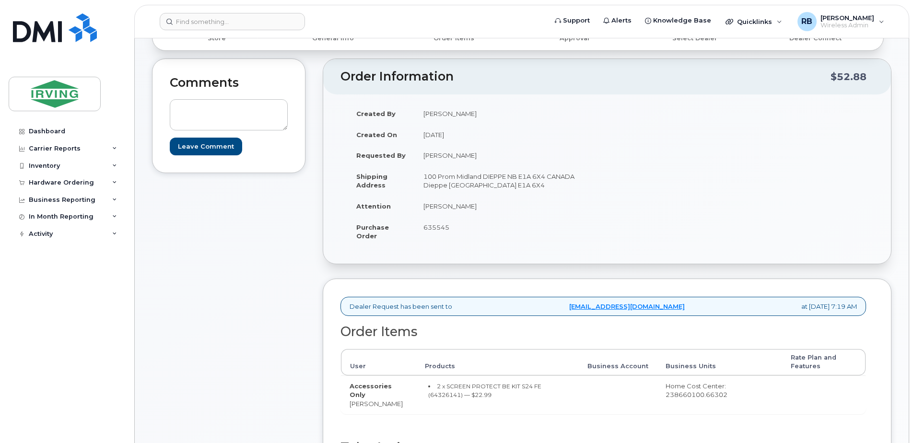
click at [433, 207] on td "[PERSON_NAME]" at bounding box center [507, 206] width 185 height 21
click at [433, 207] on td "Jim Briggs" at bounding box center [507, 206] width 185 height 21
copy tbody "Jim Briggs"
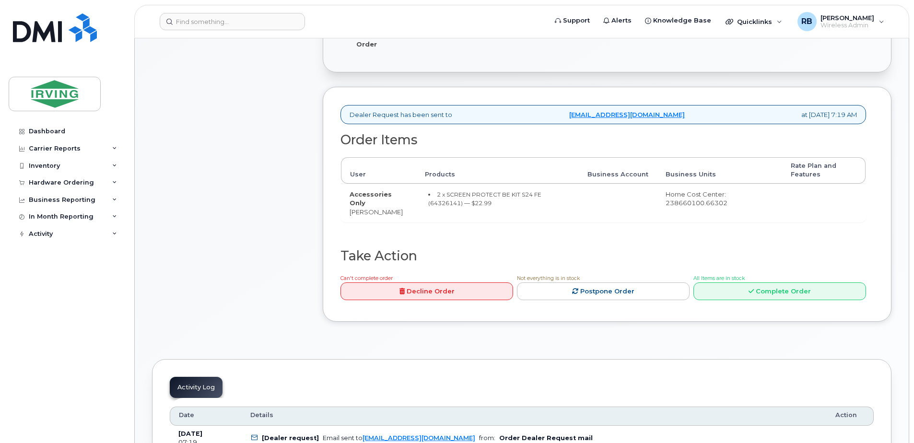
click at [436, 206] on small "2 x SCREEN PROTECT BE KIT S24 FE (64326141) — $22.99" at bounding box center [484, 199] width 113 height 16
copy small "64326141"
click at [214, 237] on div "Comments Leave Comment" at bounding box center [228, 101] width 153 height 469
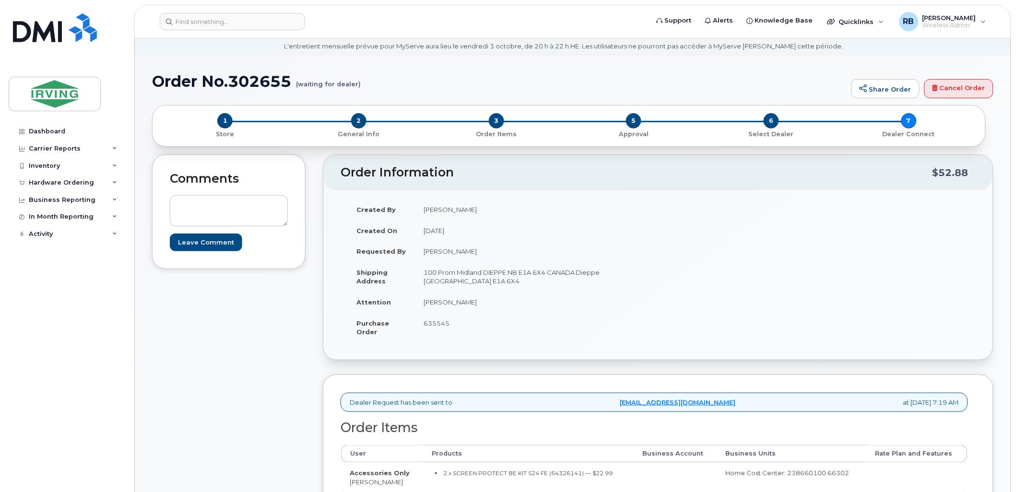
scroll to position [0, 0]
